Goal: Browse casually

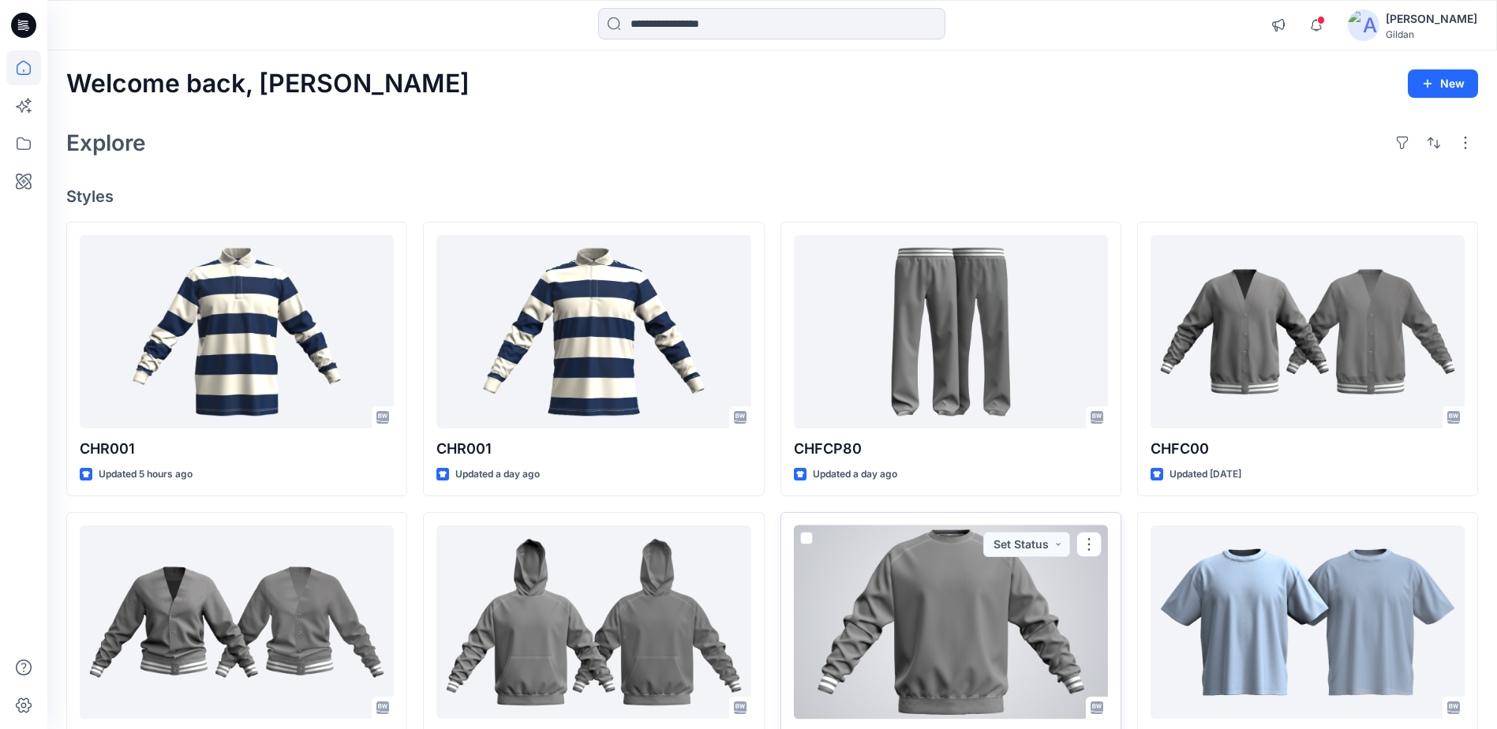
click at [950, 582] on div at bounding box center [951, 621] width 314 height 193
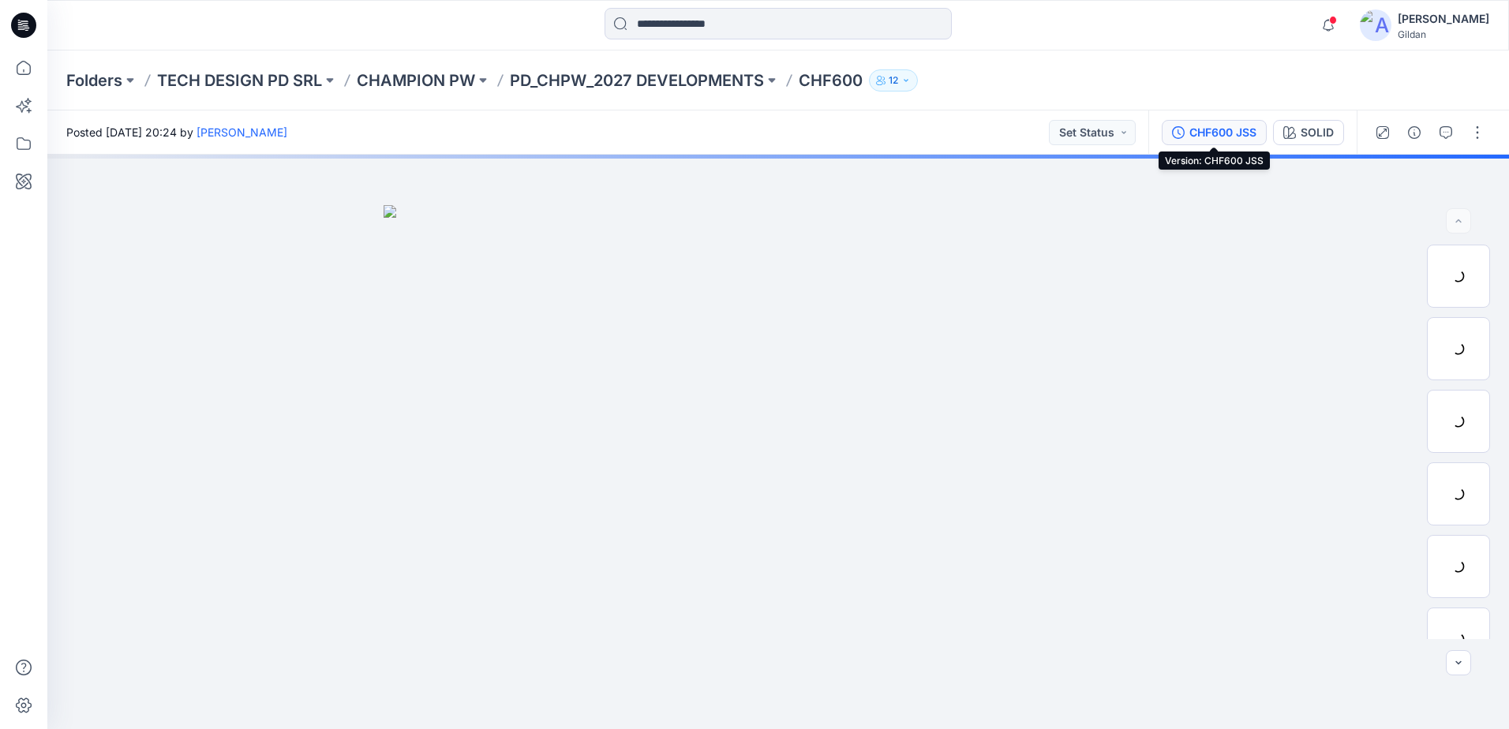
click at [1215, 131] on div "CHF600 JSS" at bounding box center [1222, 132] width 67 height 17
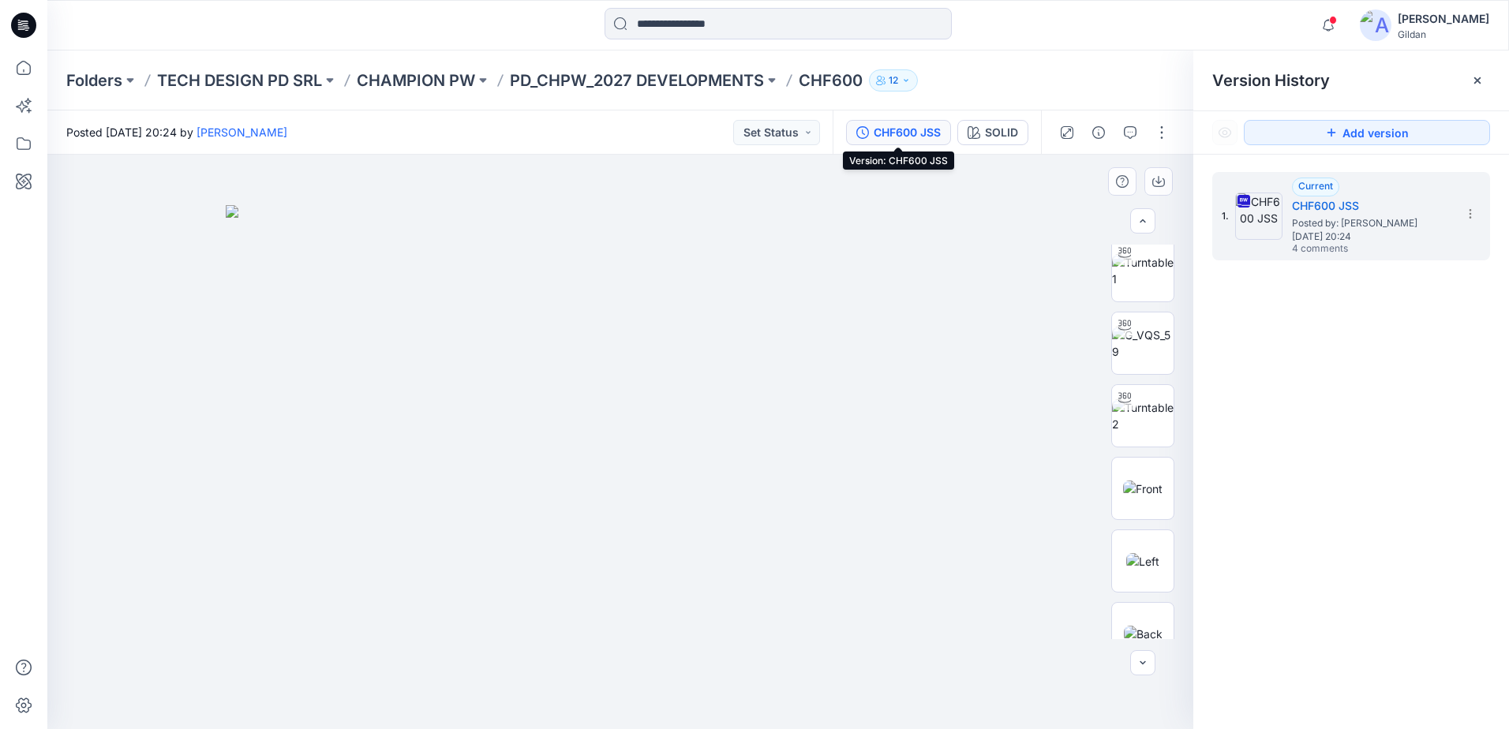
scroll to position [157, 0]
click at [1135, 411] on img at bounding box center [1142, 410] width 39 height 17
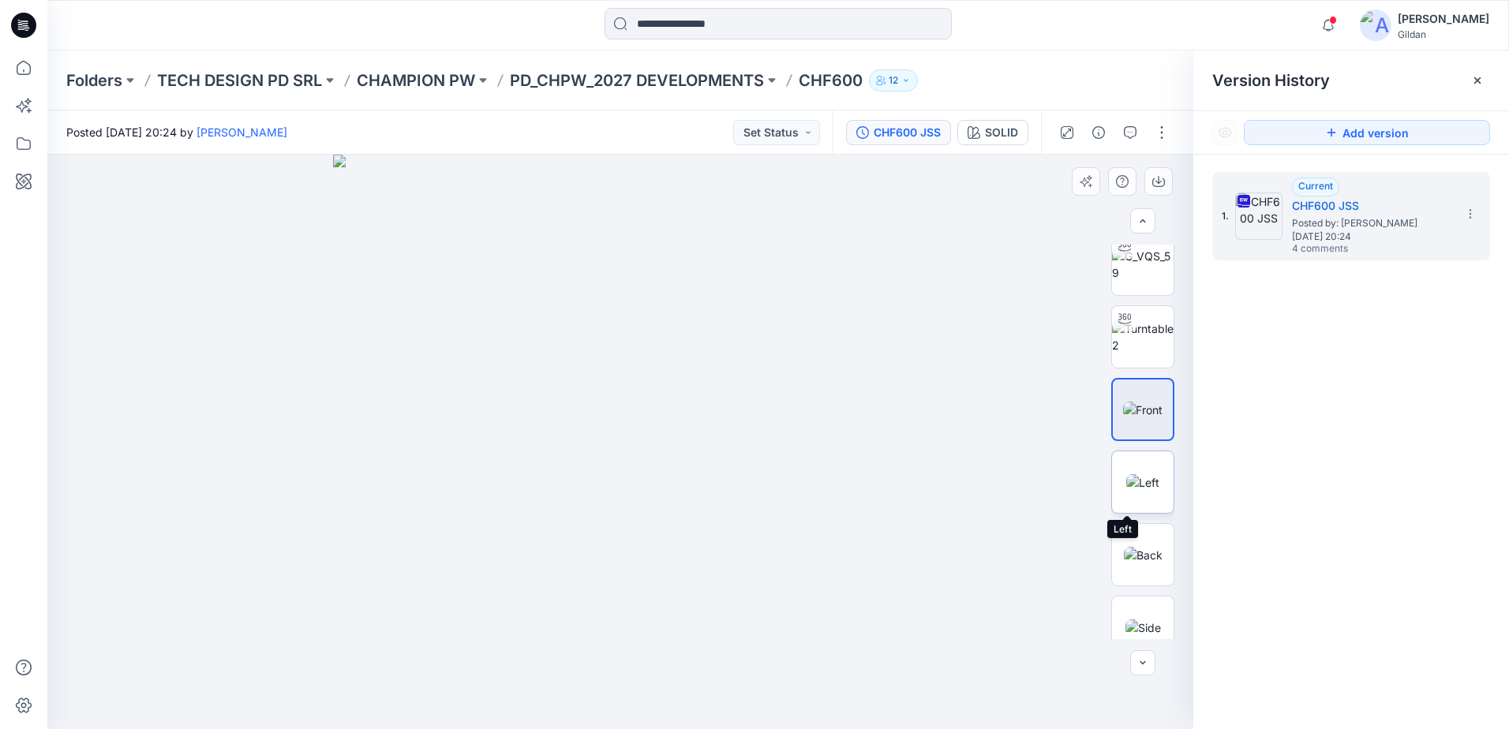
click at [1149, 482] on img at bounding box center [1142, 482] width 33 height 17
click at [1149, 563] on img at bounding box center [1143, 555] width 39 height 17
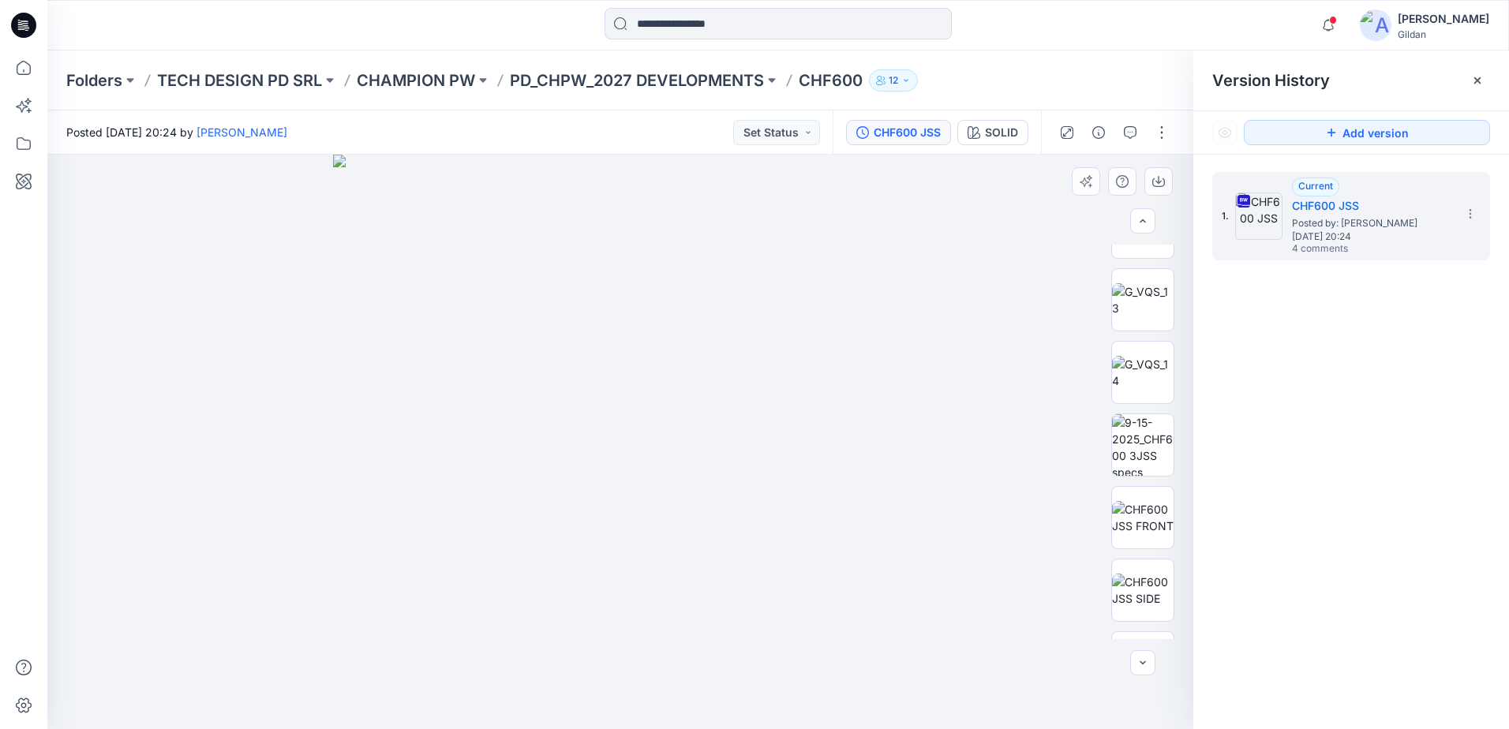
scroll to position [757, 0]
click at [1152, 393] on img at bounding box center [1143, 389] width 62 height 33
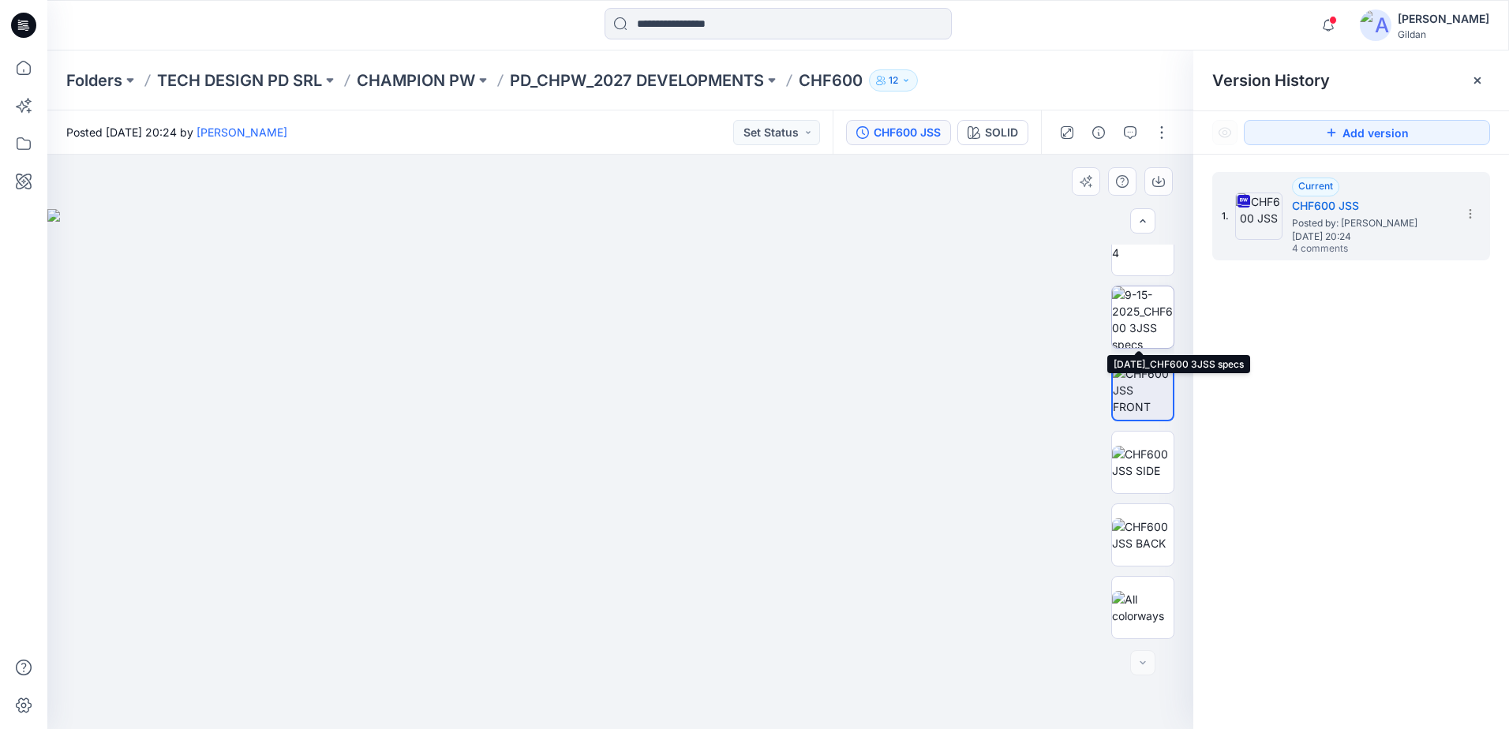
click at [1128, 331] on img at bounding box center [1143, 317] width 62 height 62
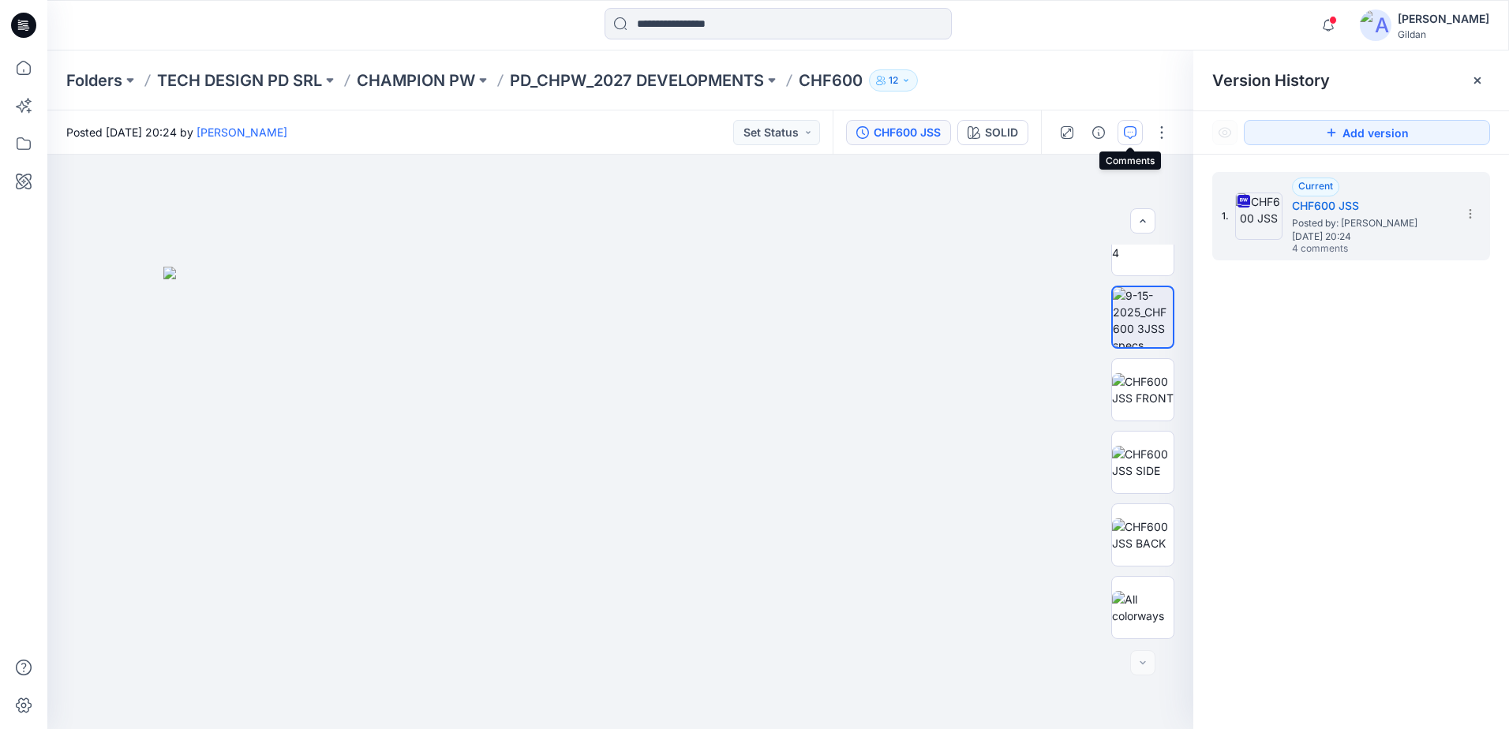
click at [1142, 125] on button "button" at bounding box center [1129, 132] width 25 height 25
